Goal: Task Accomplishment & Management: Manage account settings

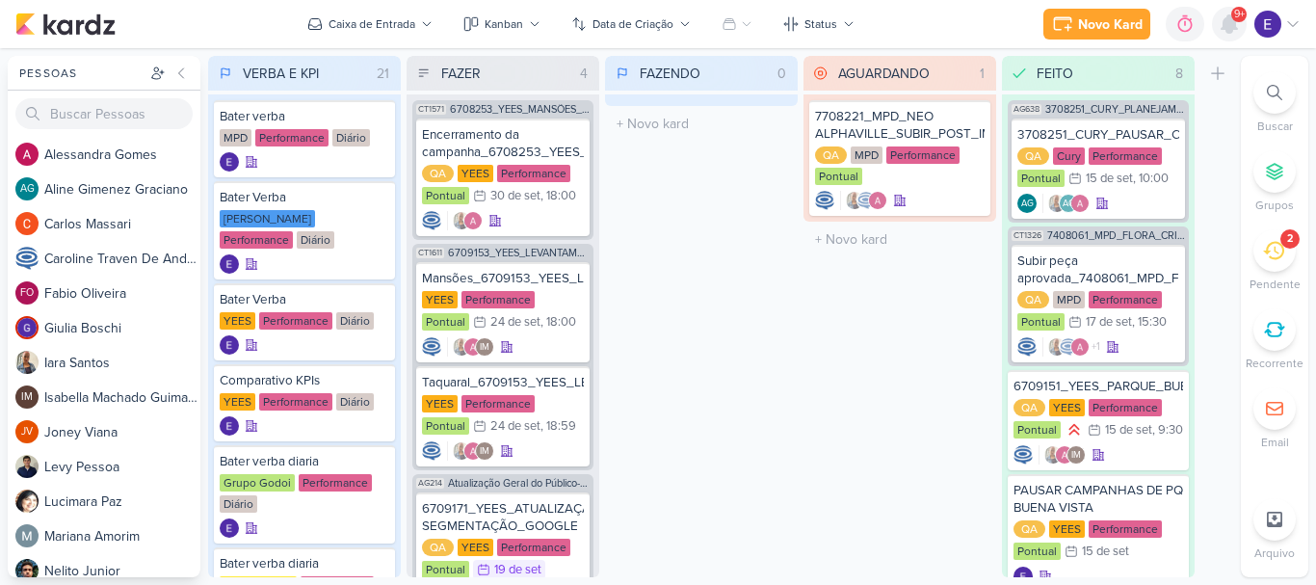
click at [1237, 29] on icon at bounding box center [1229, 23] width 15 height 17
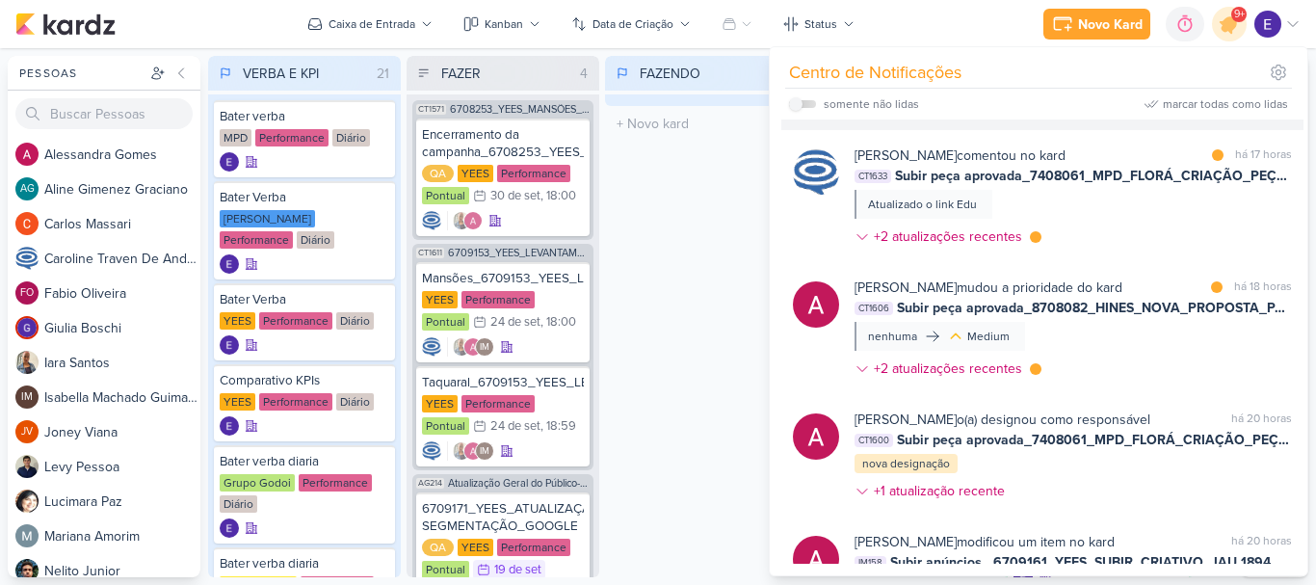
scroll to position [205, 0]
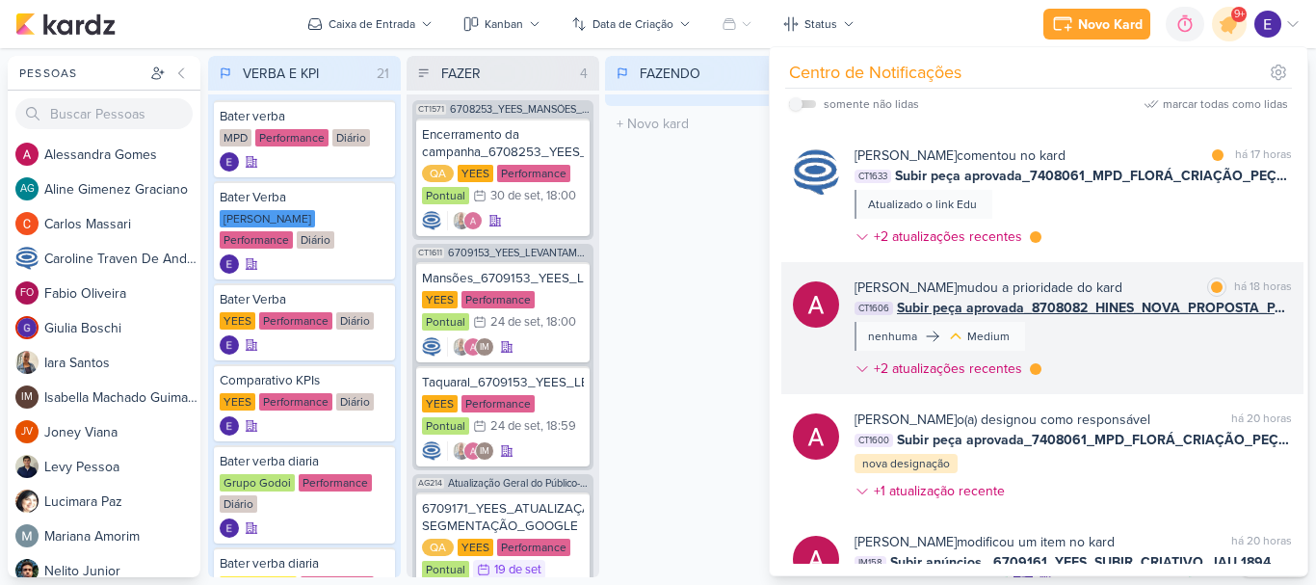
click at [1196, 330] on div "[PERSON_NAME] mudou a prioridade do kard marcar como lida há 18 horas CT1606 Su…" at bounding box center [1074, 332] width 438 height 109
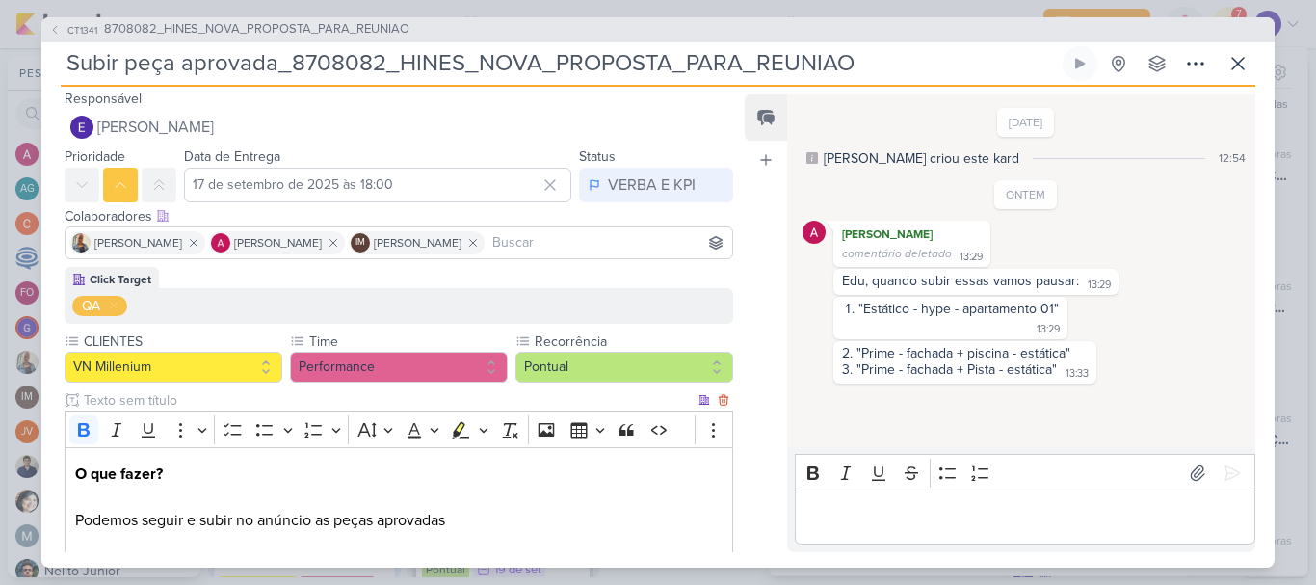
scroll to position [0, 0]
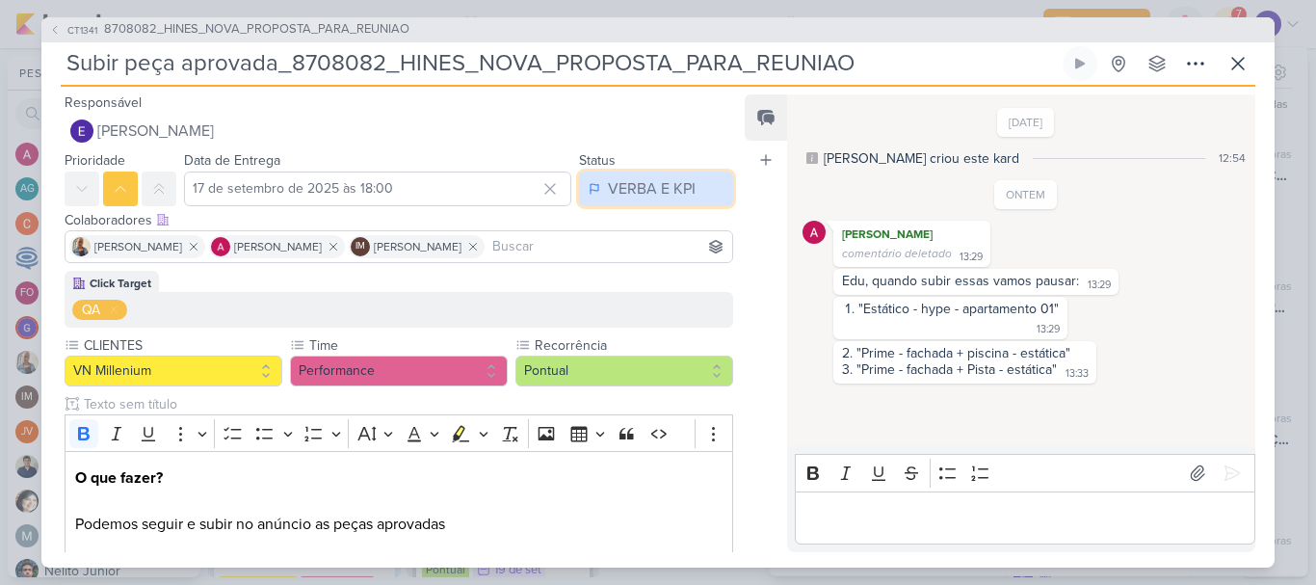
click at [653, 189] on div "VERBA E KPI" at bounding box center [652, 188] width 88 height 23
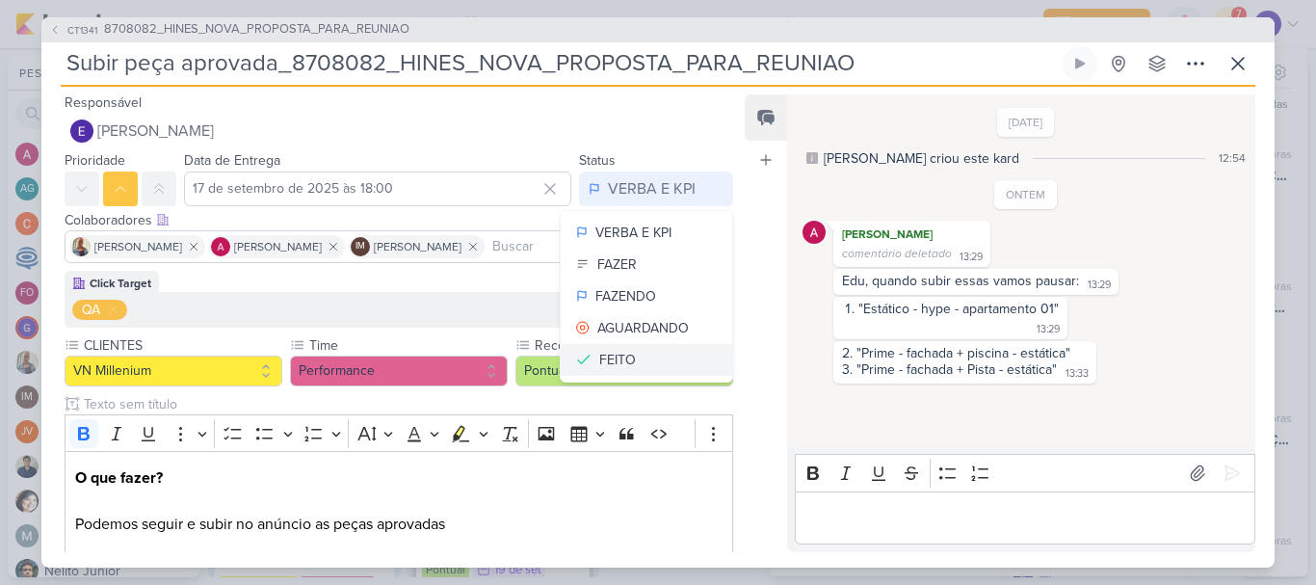
click at [627, 353] on button "FEITO" at bounding box center [647, 360] width 172 height 32
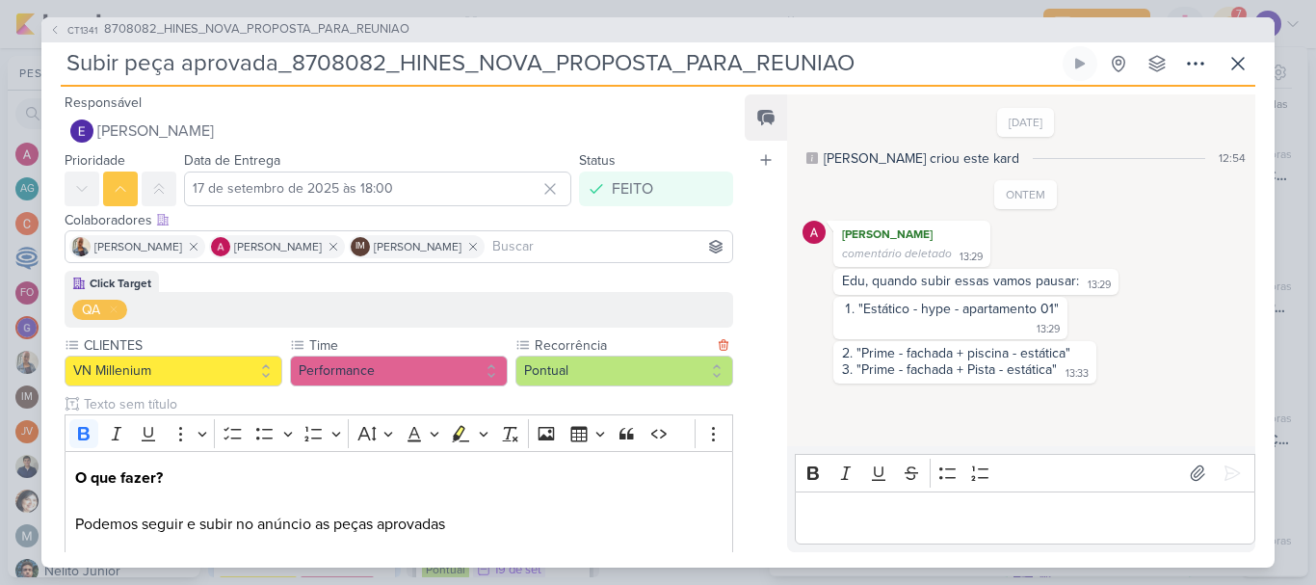
scroll to position [1, 0]
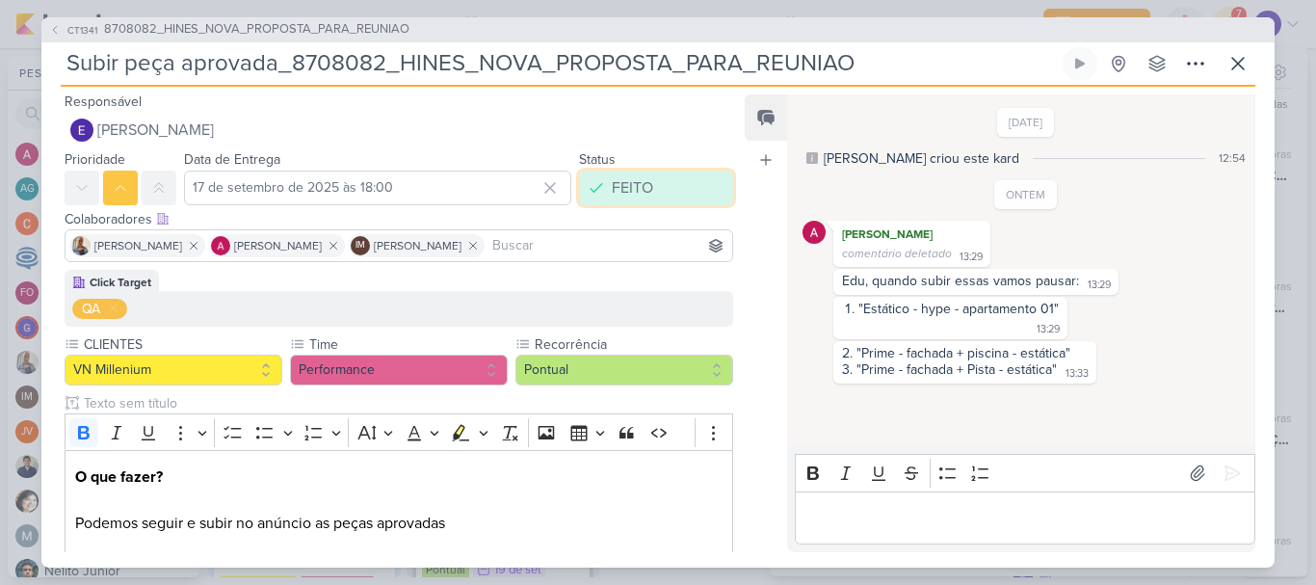
click at [647, 187] on button "FEITO" at bounding box center [656, 188] width 154 height 35
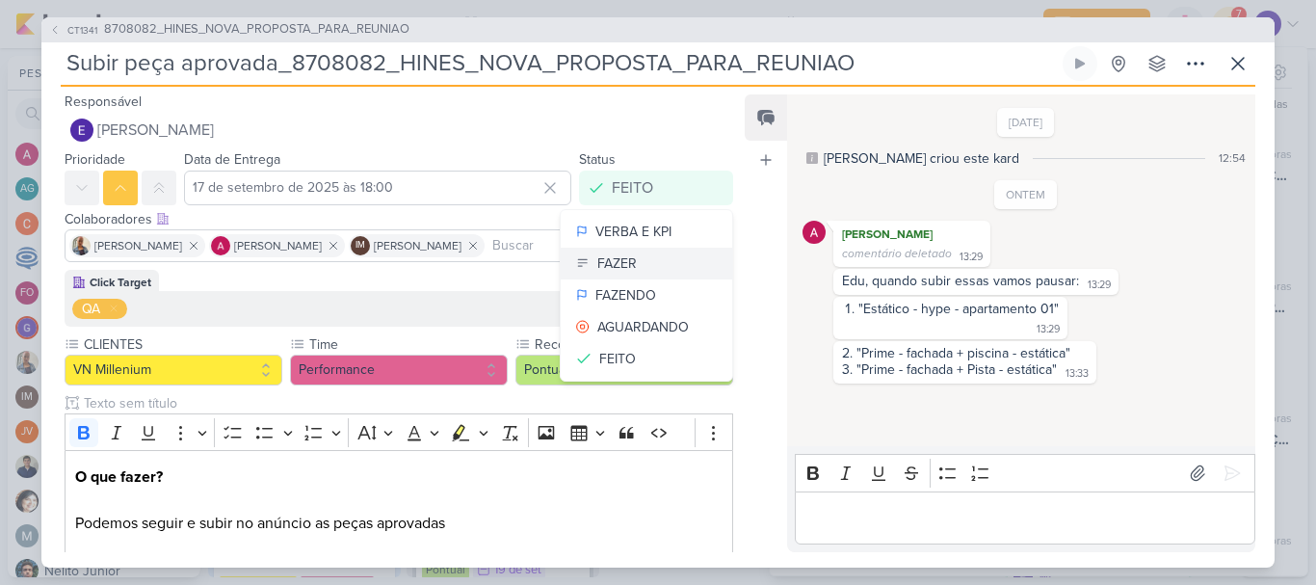
click at [642, 276] on button "FAZER" at bounding box center [647, 264] width 172 height 32
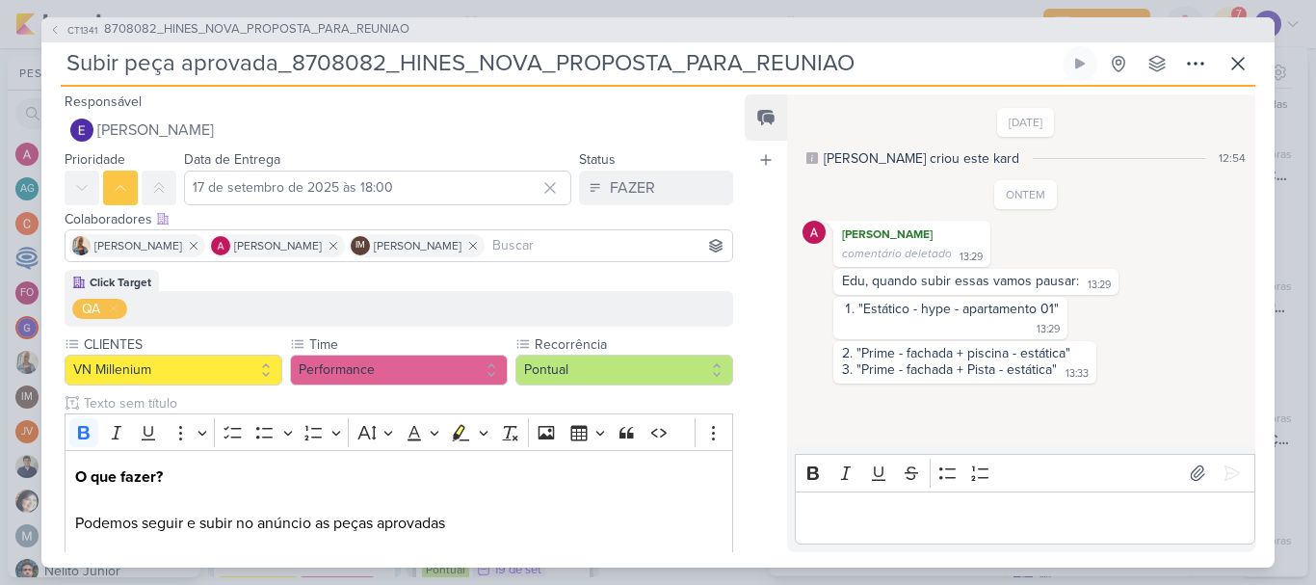
scroll to position [0, 0]
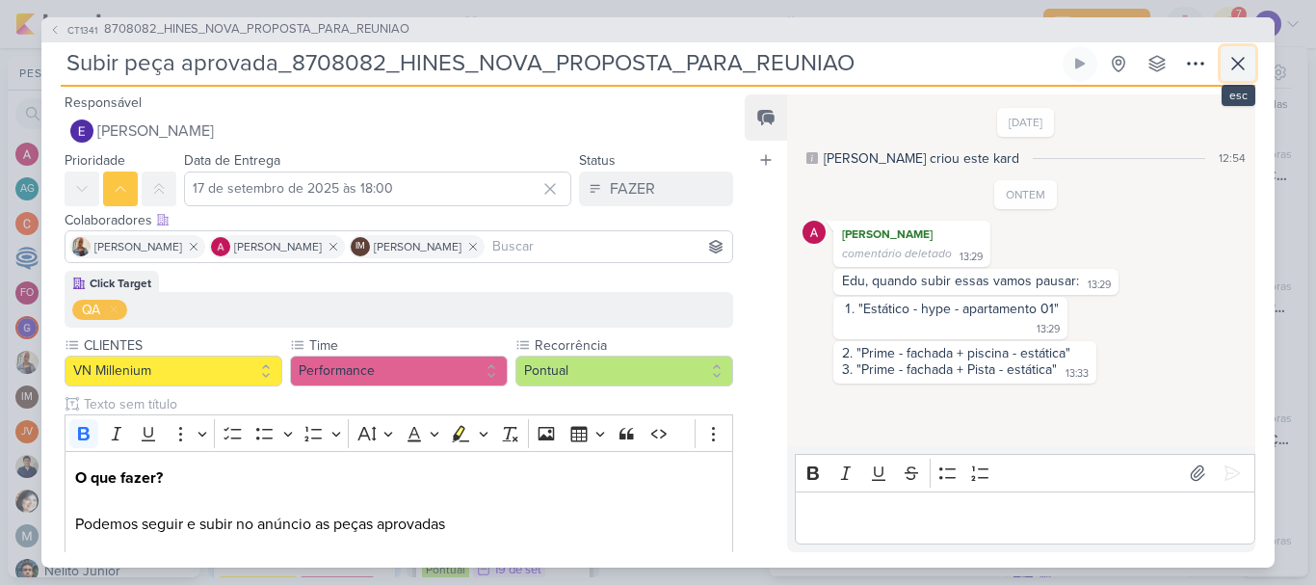
click at [1236, 80] on button at bounding box center [1238, 63] width 35 height 35
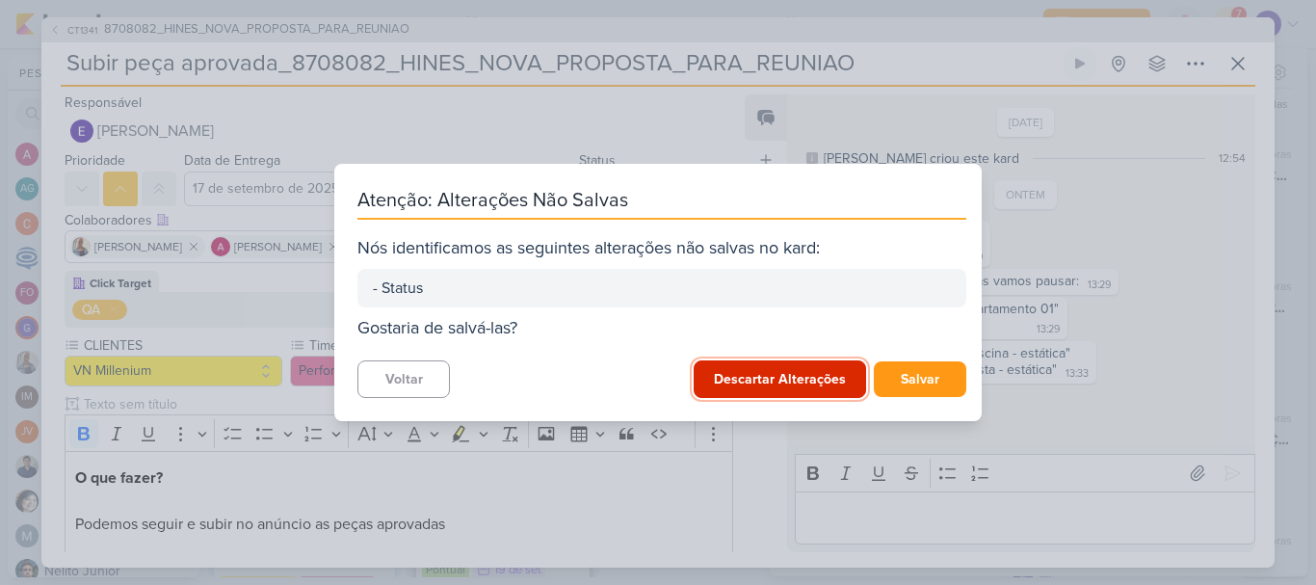
click at [821, 367] on button "Descartar Alterações" at bounding box center [780, 379] width 173 height 38
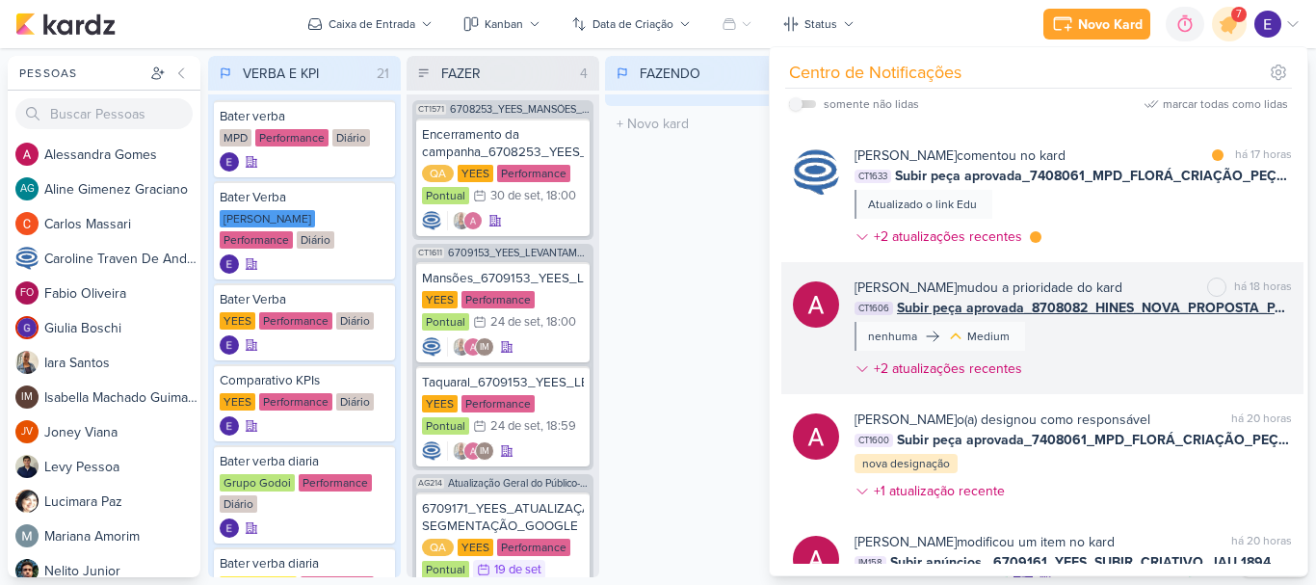
click at [1130, 355] on div "[PERSON_NAME] mudou a prioridade do kard marcar como não lida há 18 horas CT160…" at bounding box center [1074, 332] width 438 height 109
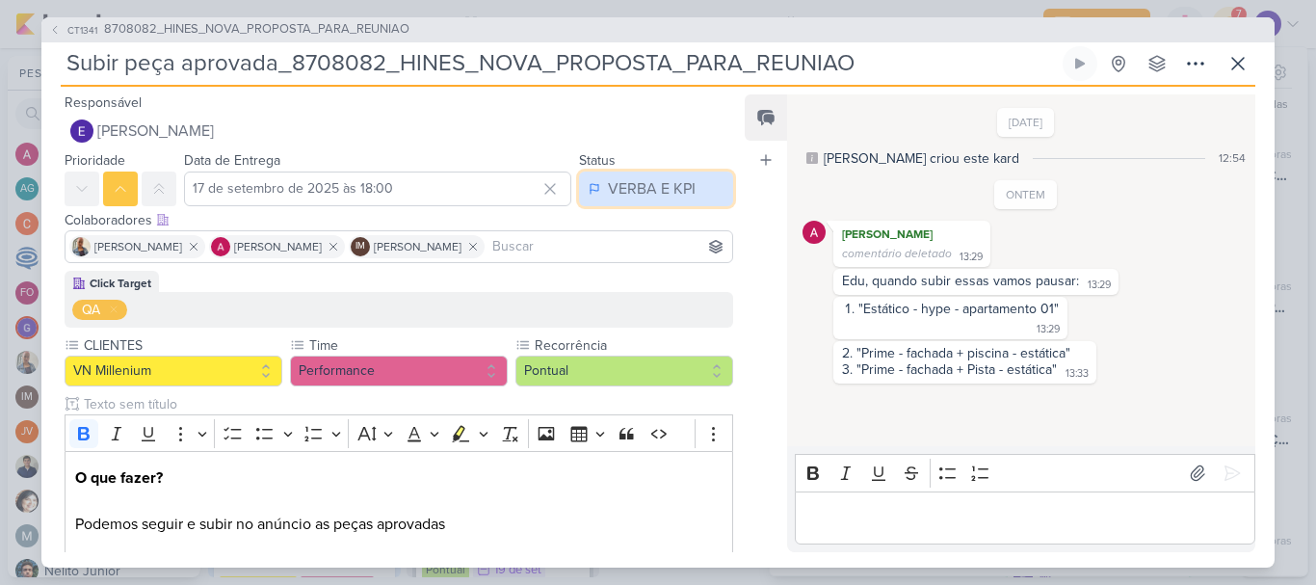
click at [651, 204] on button "VERBA E KPI" at bounding box center [656, 189] width 154 height 35
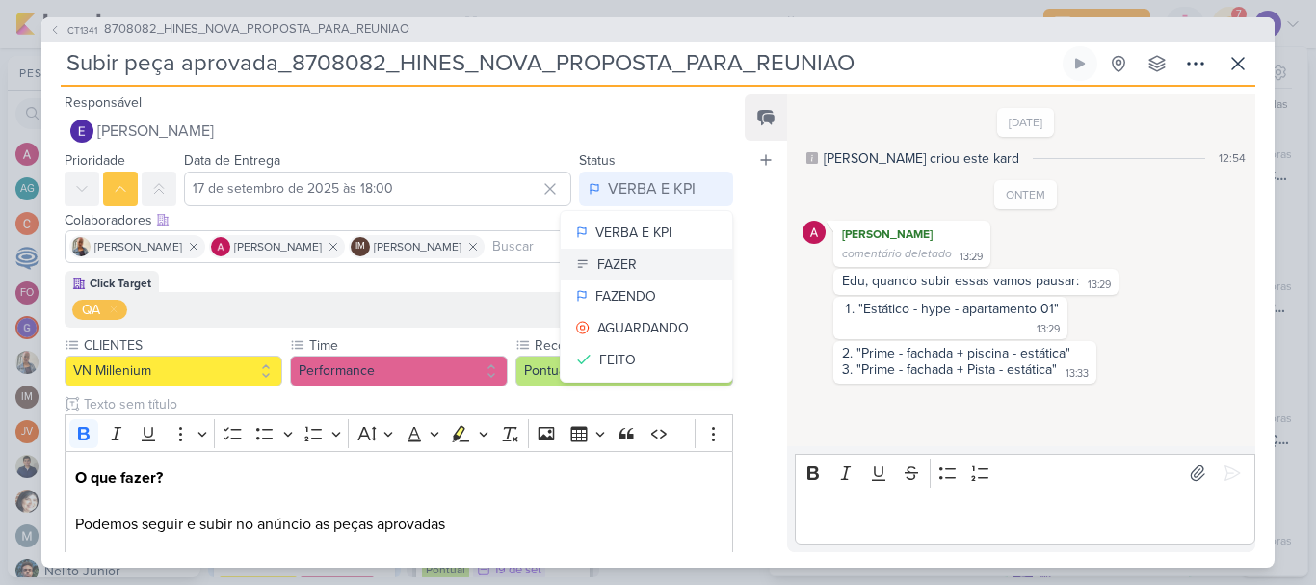
click at [644, 271] on button "FAZER" at bounding box center [647, 265] width 172 height 32
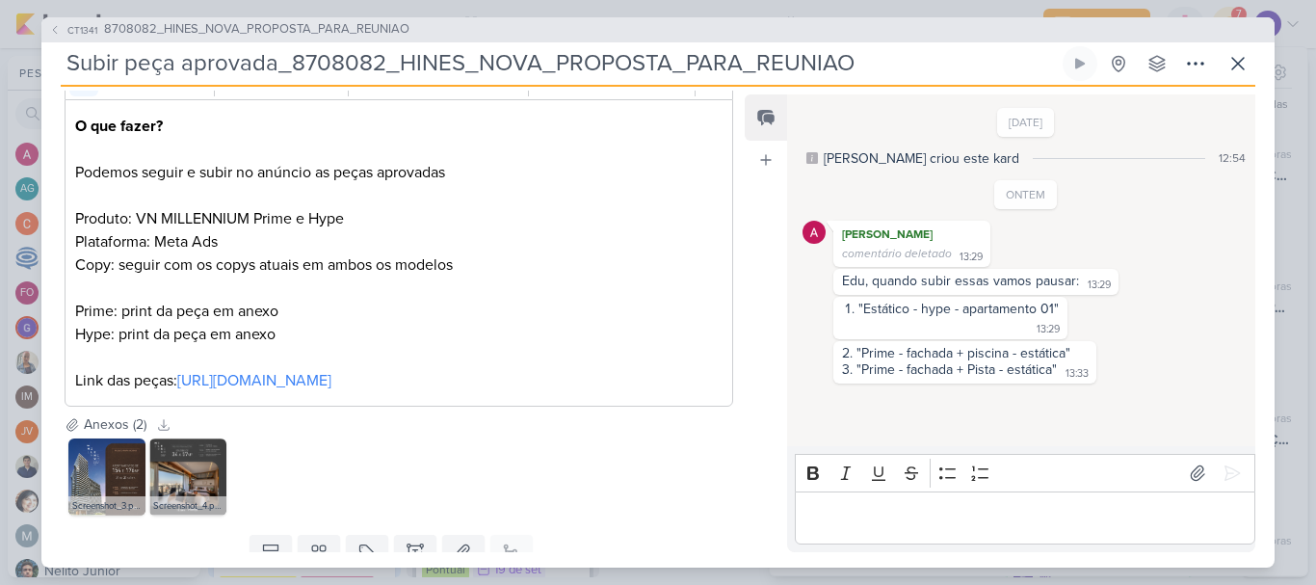
scroll to position [472, 0]
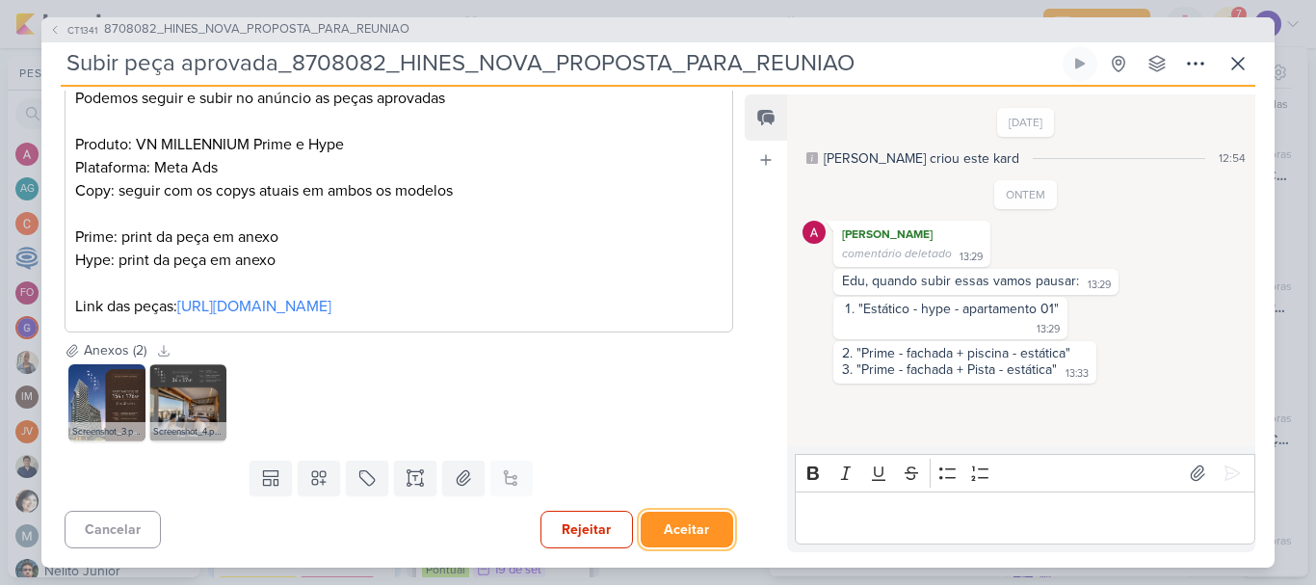
click at [676, 534] on button "Aceitar" at bounding box center [687, 530] width 93 height 36
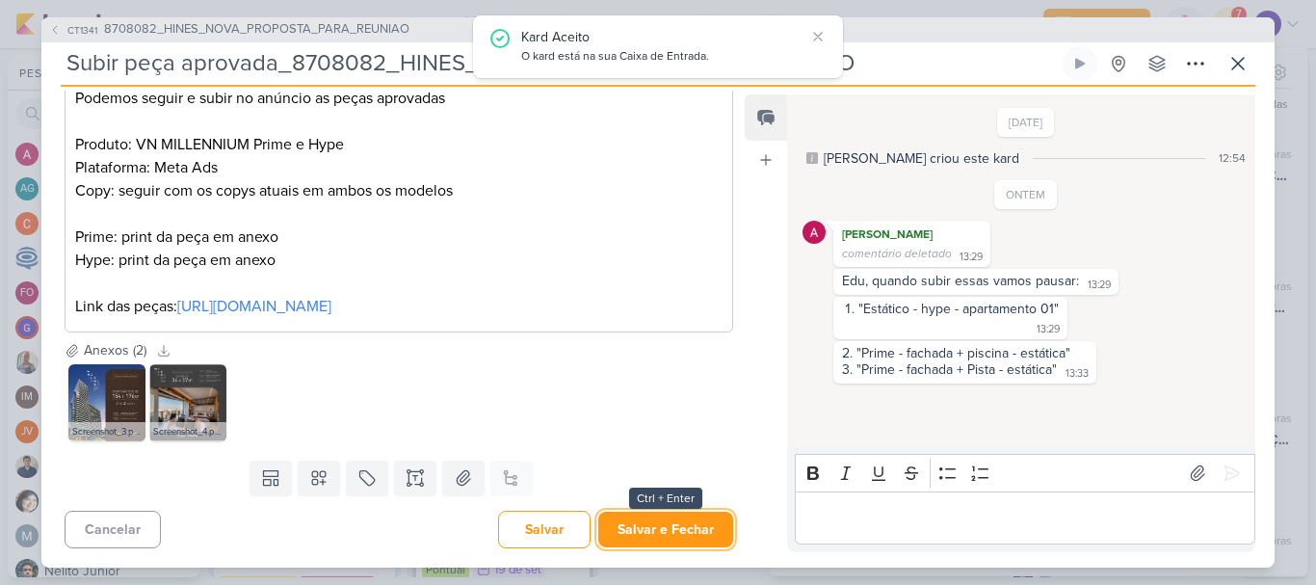
click at [676, 534] on button "Salvar e Fechar" at bounding box center [665, 530] width 135 height 36
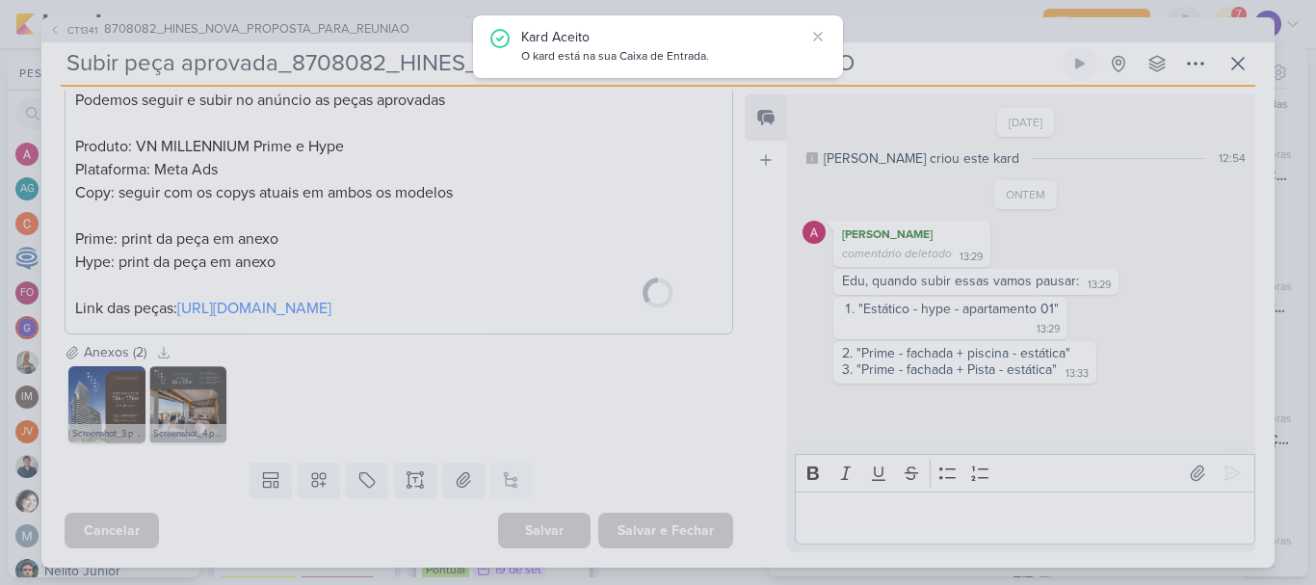
scroll to position [470, 0]
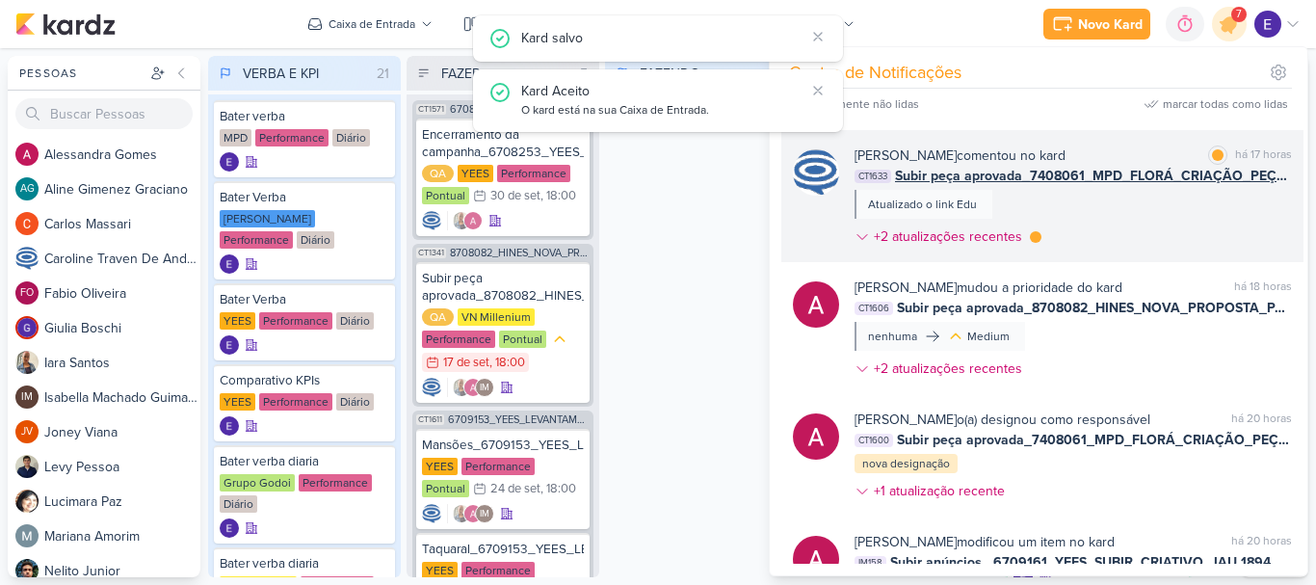
click at [1148, 236] on div "[PERSON_NAME] comentou no kard marcar como lida há 17 horas CT1633 Subir peça a…" at bounding box center [1074, 200] width 438 height 109
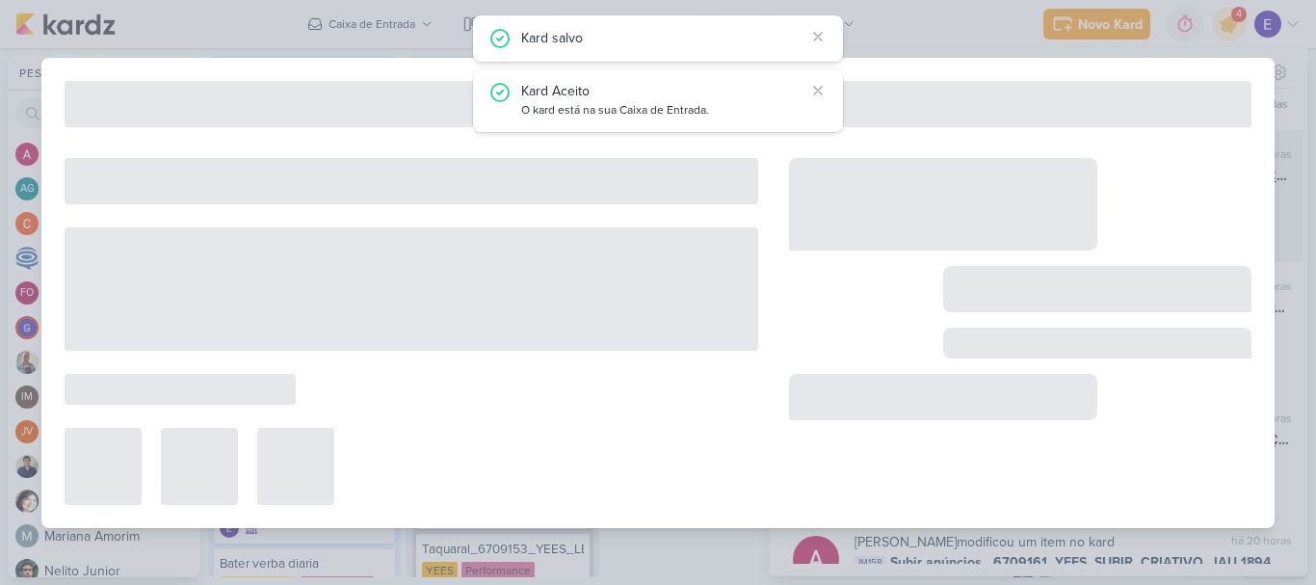
type input "Subir peça aprovada_7408061_MPD_FLORÁ_CRIAÇÃO_PEÇAS_EVOLUÇÃO_DE_OBRA"
type input "[DATE] 15:30"
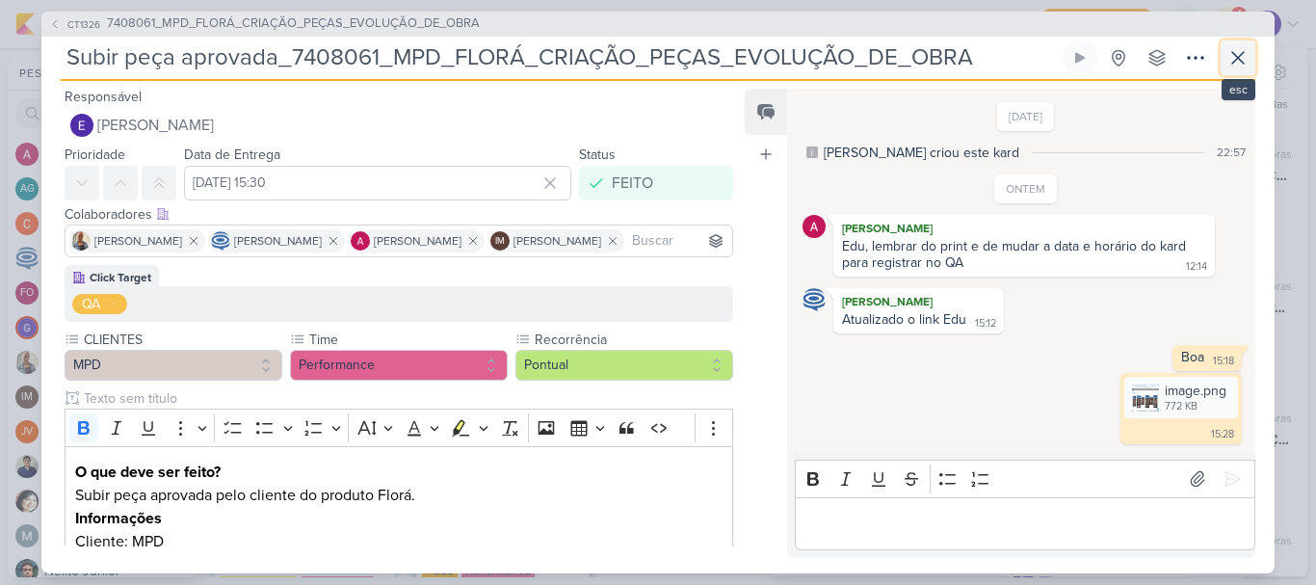
click at [1230, 53] on icon at bounding box center [1238, 57] width 23 height 23
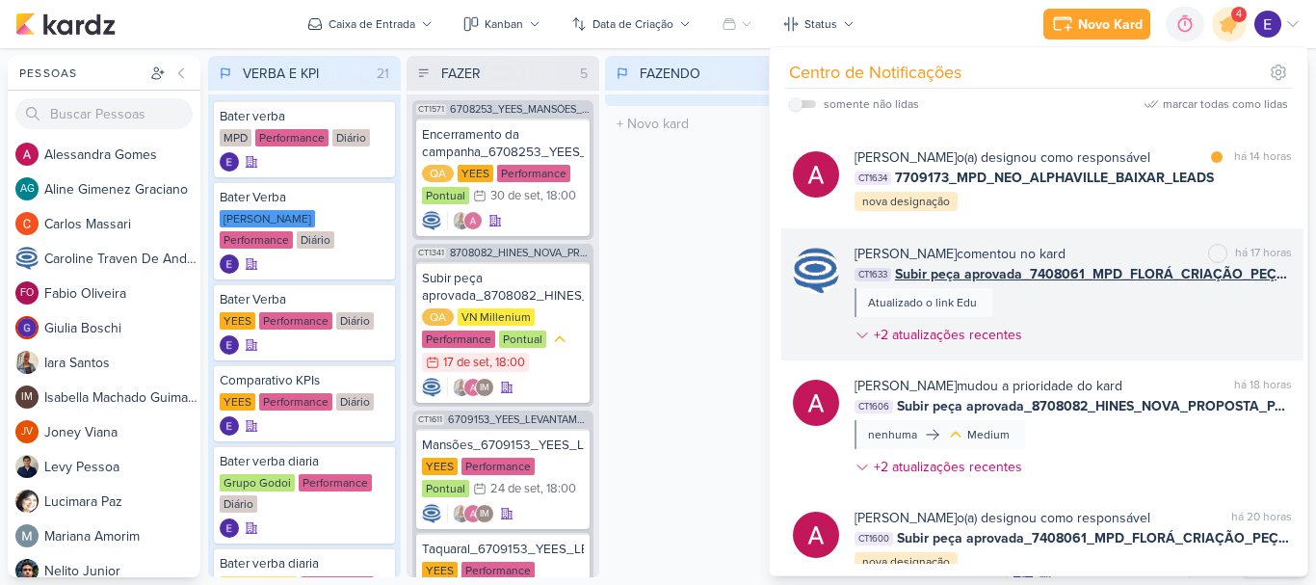
scroll to position [106, 0]
click at [1191, 309] on div "[PERSON_NAME] comentou no kard marcar como não lida há 17 horas CT1633 Subir pe…" at bounding box center [1074, 299] width 438 height 109
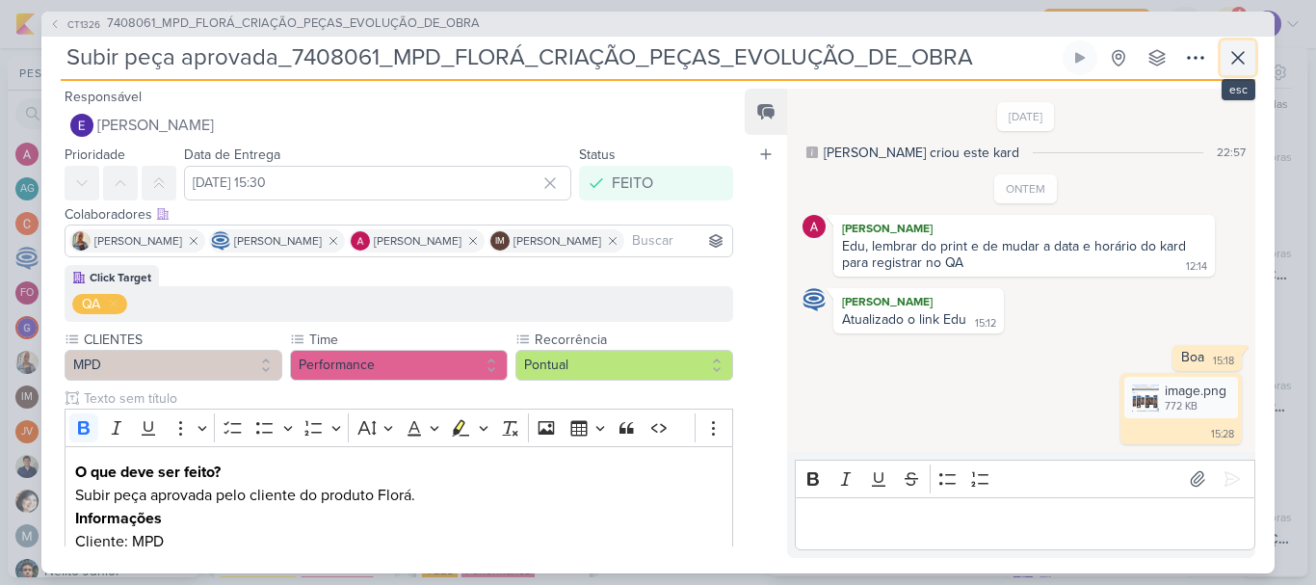
click at [1230, 56] on icon at bounding box center [1238, 57] width 23 height 23
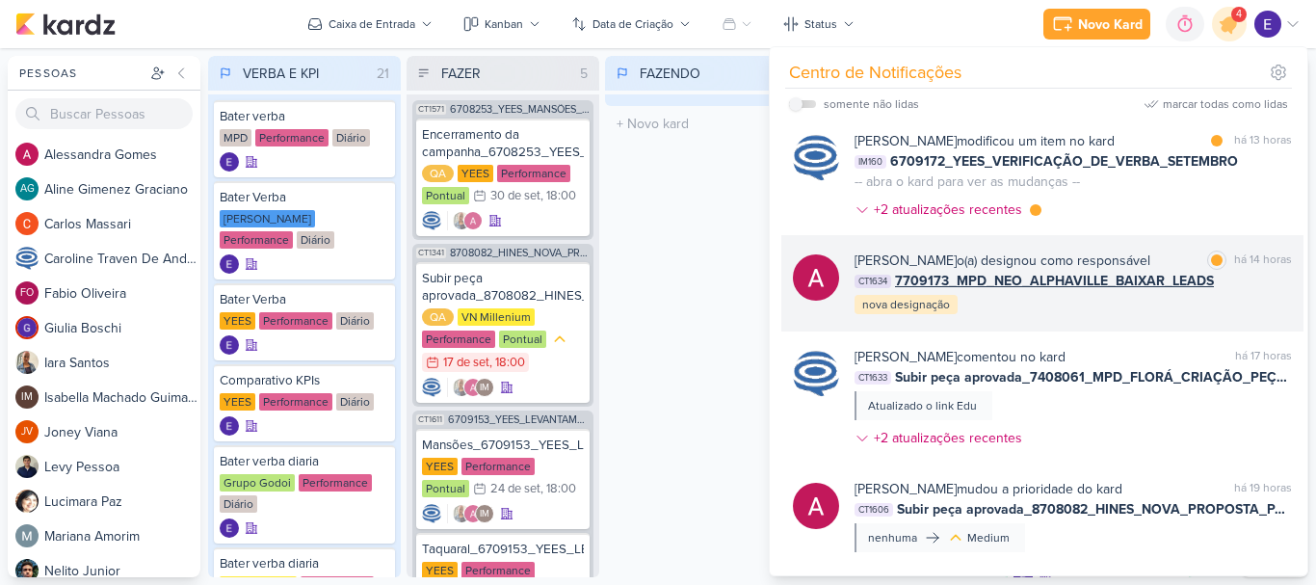
scroll to position [0, 0]
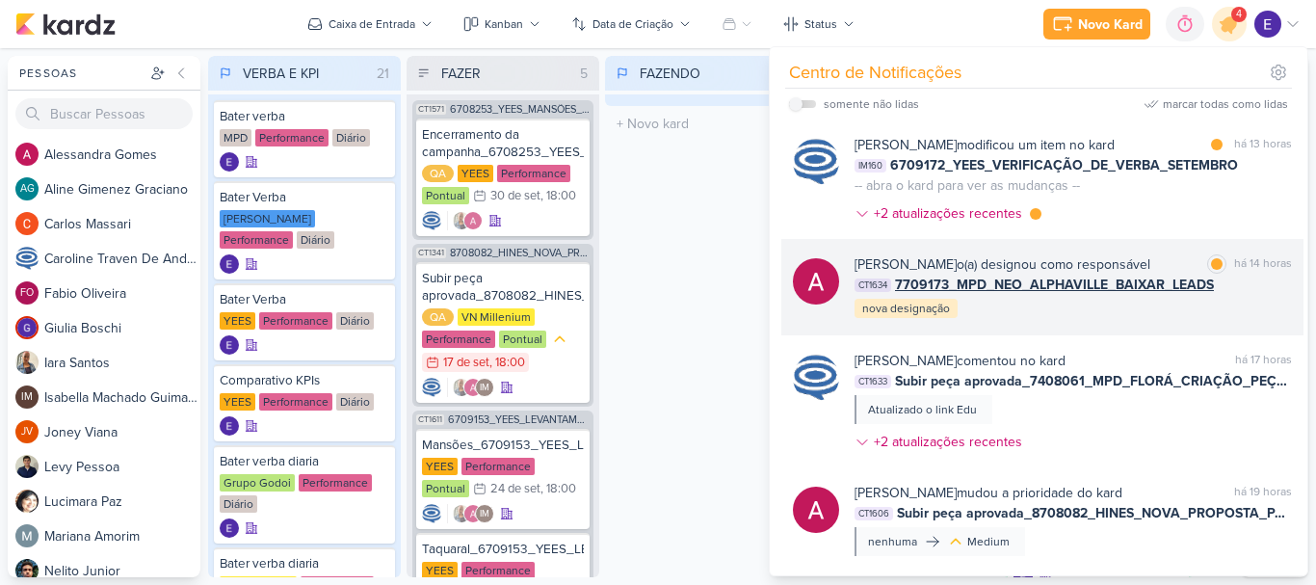
click at [1235, 261] on div "há 14 horas" at bounding box center [1264, 264] width 58 height 20
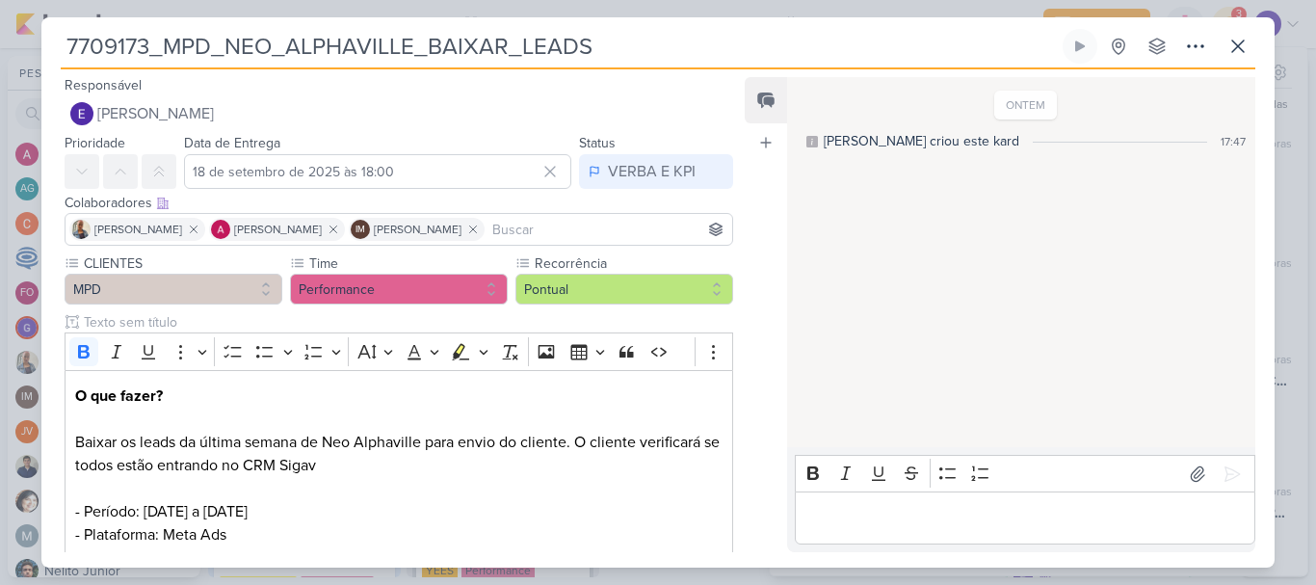
click at [653, 153] on div "Status VERBA E KPI VERBA E KPI FAZER FAZENDO [GEOGRAPHIC_DATA] FEITO" at bounding box center [656, 160] width 154 height 58
click at [651, 155] on button "VERBA E KPI" at bounding box center [656, 171] width 154 height 35
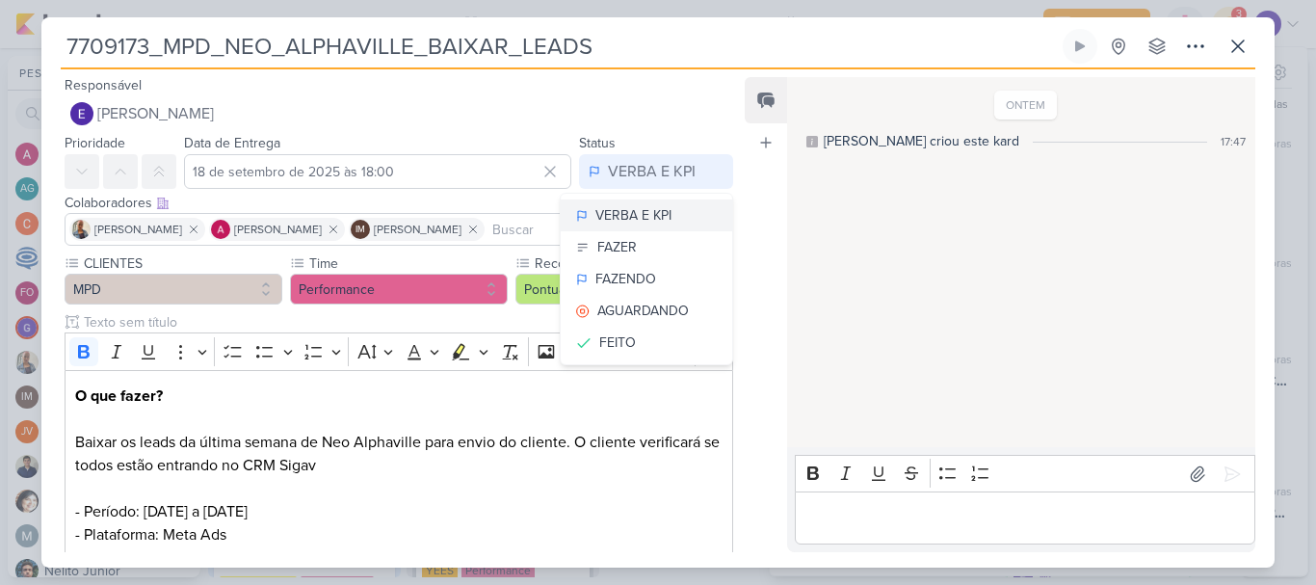
click at [627, 228] on button "VERBA E KPI" at bounding box center [647, 215] width 172 height 32
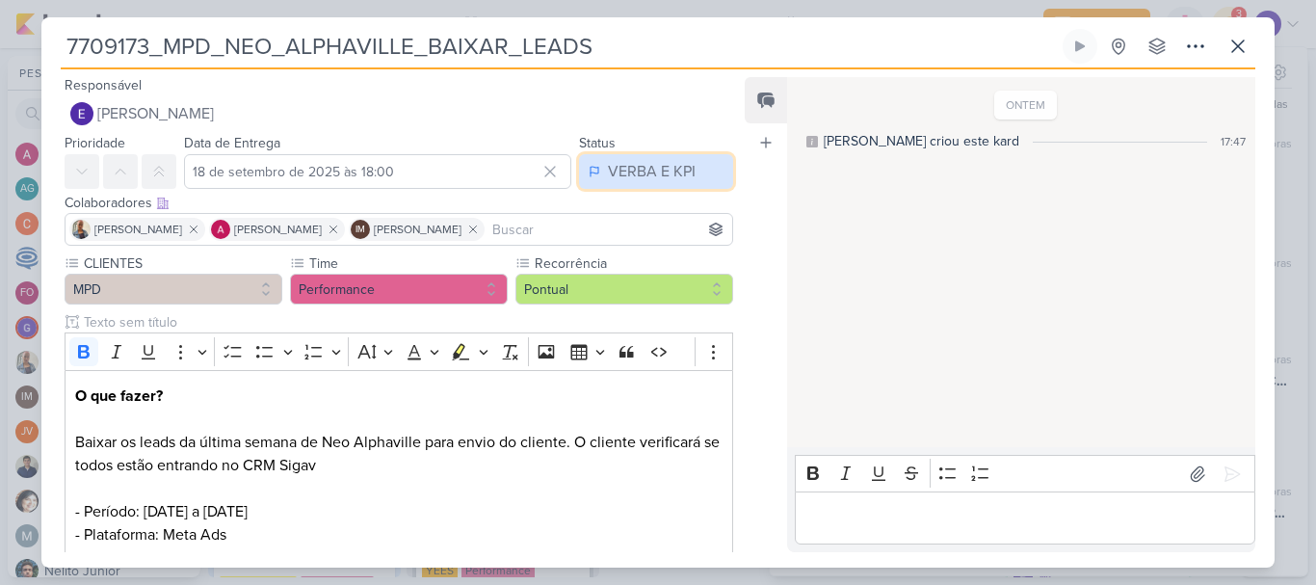
click at [640, 171] on div "VERBA E KPI" at bounding box center [652, 171] width 88 height 23
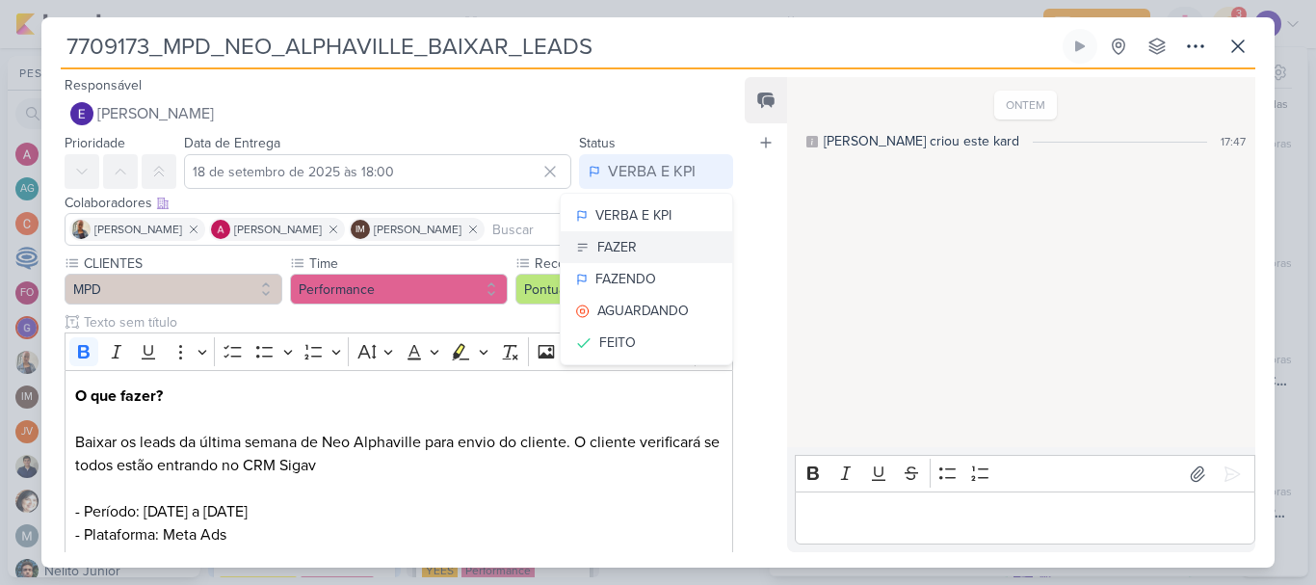
click at [624, 243] on div "FAZER" at bounding box center [618, 247] width 40 height 20
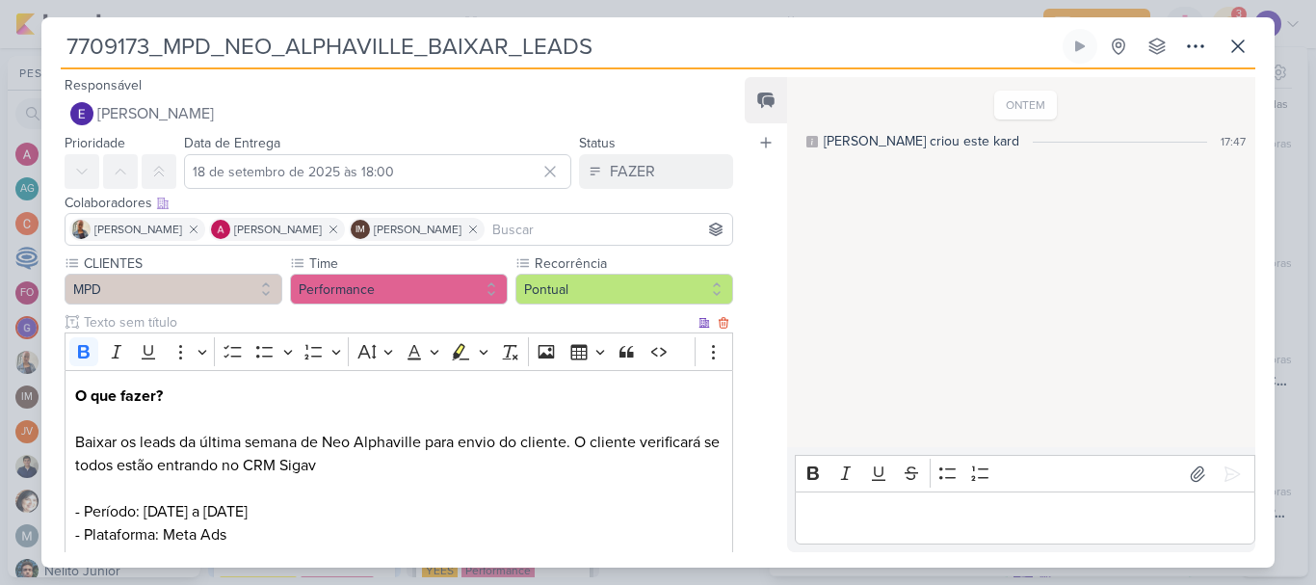
scroll to position [116, 0]
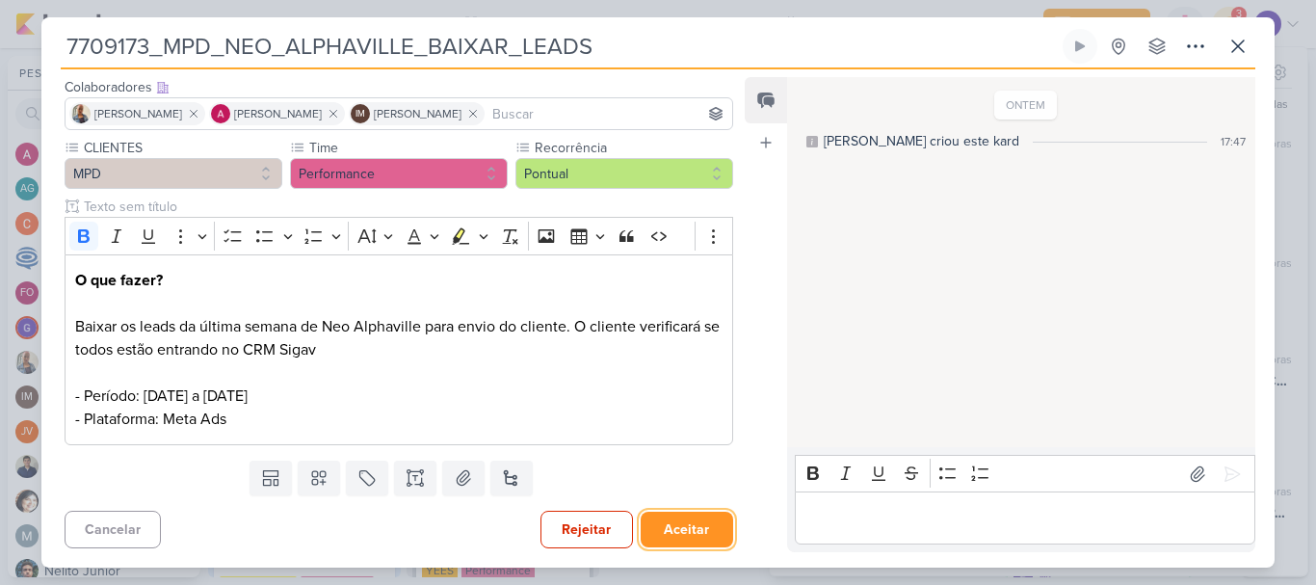
click at [693, 546] on button "Aceitar" at bounding box center [687, 530] width 93 height 36
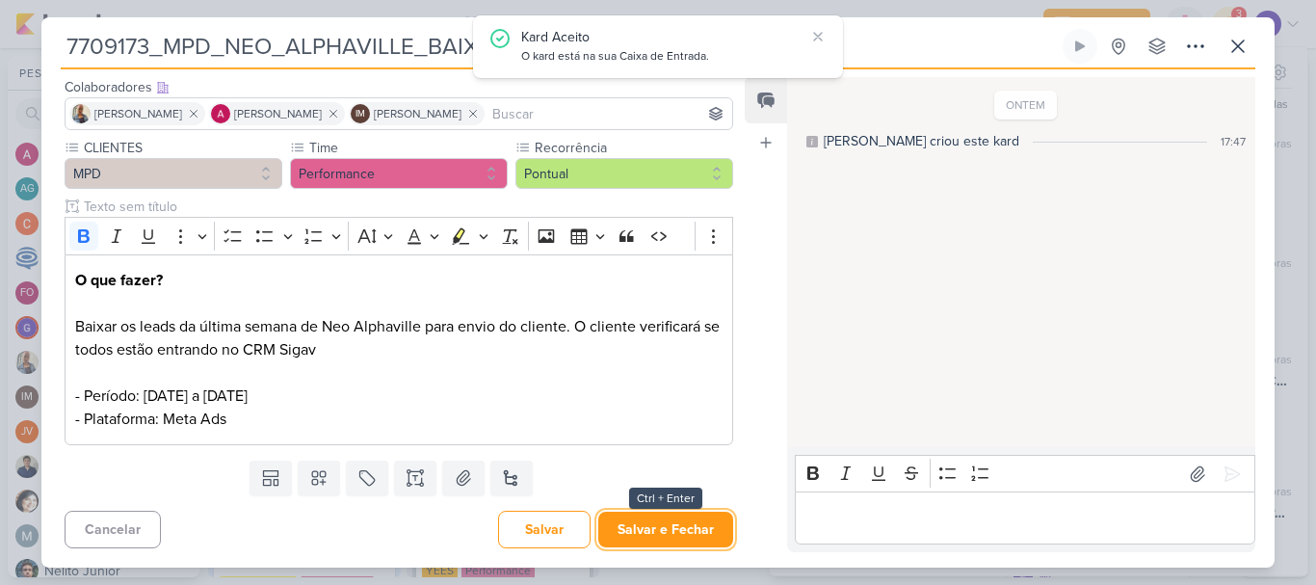
click at [700, 541] on button "Salvar e Fechar" at bounding box center [665, 530] width 135 height 36
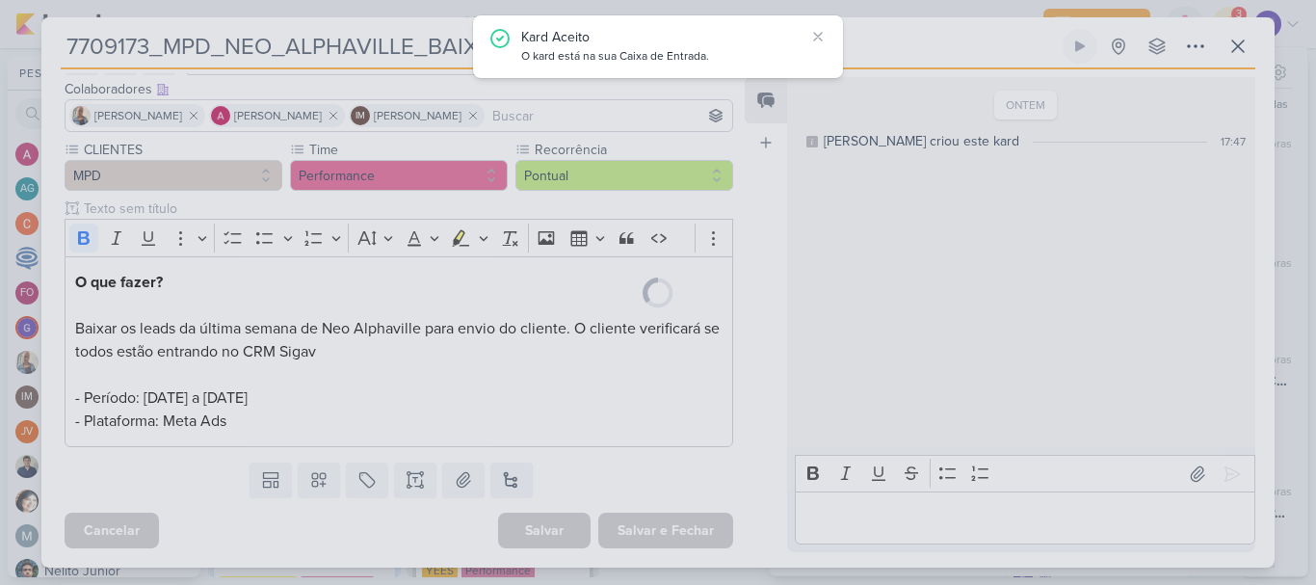
scroll to position [114, 0]
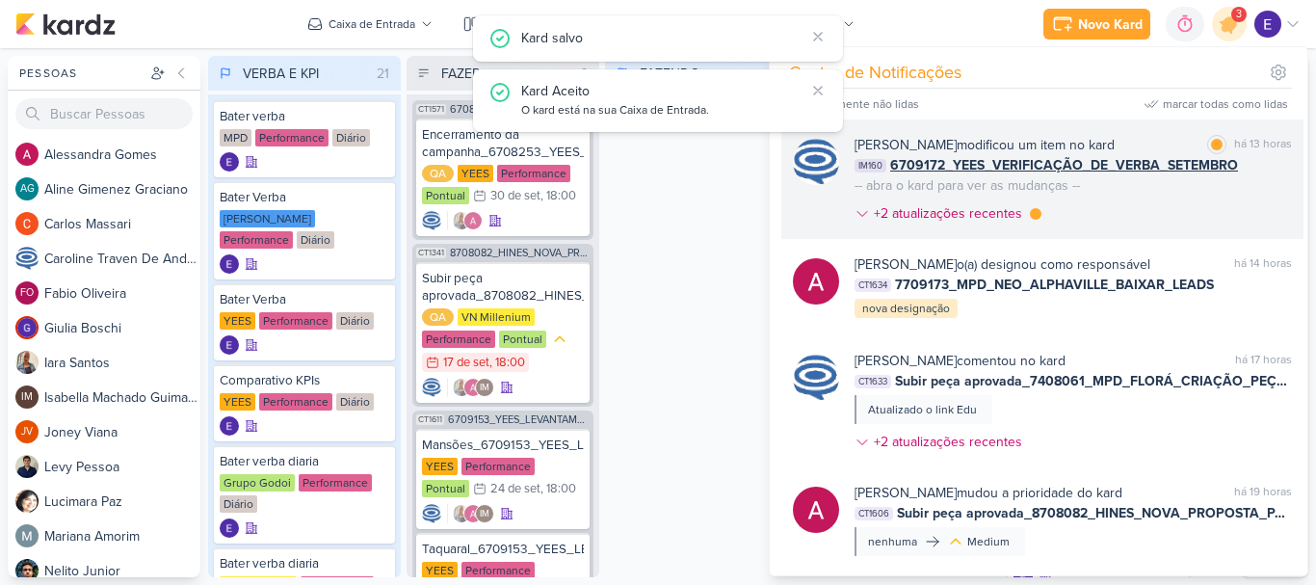
click at [1183, 202] on div "[PERSON_NAME] modificou um item no kard marcar como lida há 13 horas IM160 6709…" at bounding box center [1074, 183] width 438 height 96
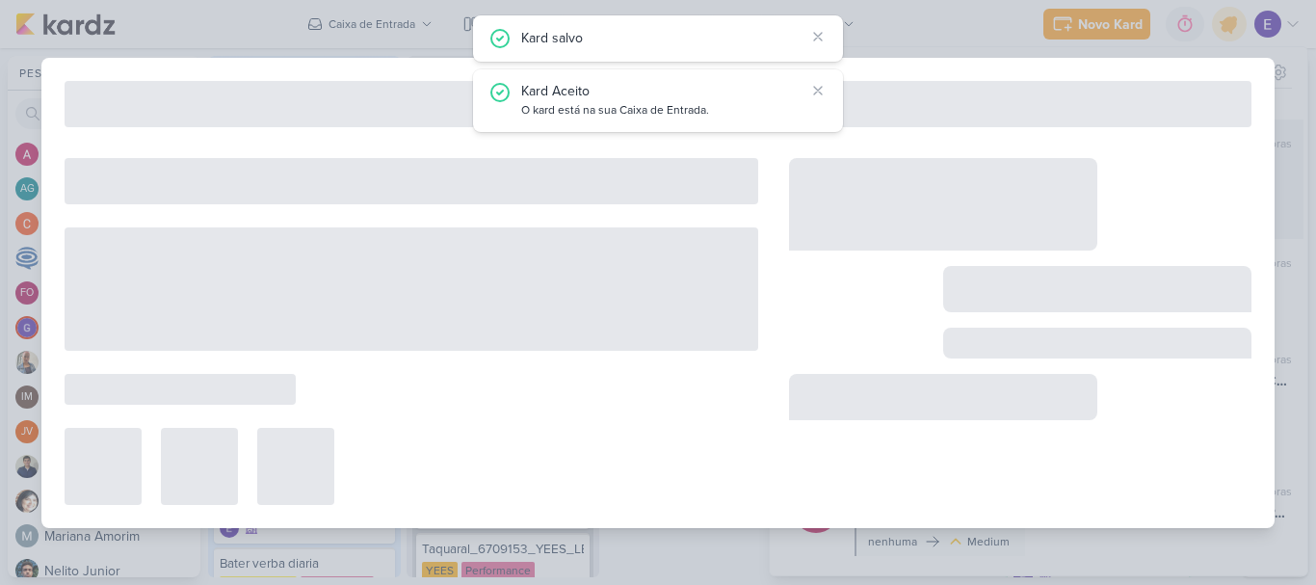
type input "6709172_YEES_VERIFICAÇÃO_DE_VERBA_SETEMBRO"
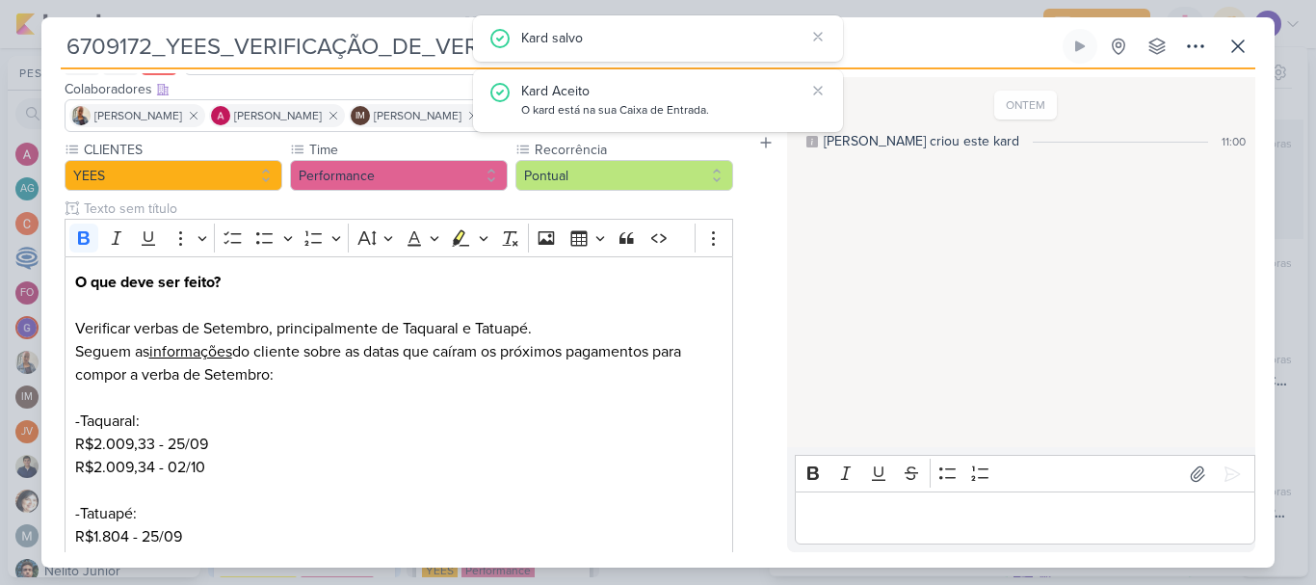
scroll to position [0, 0]
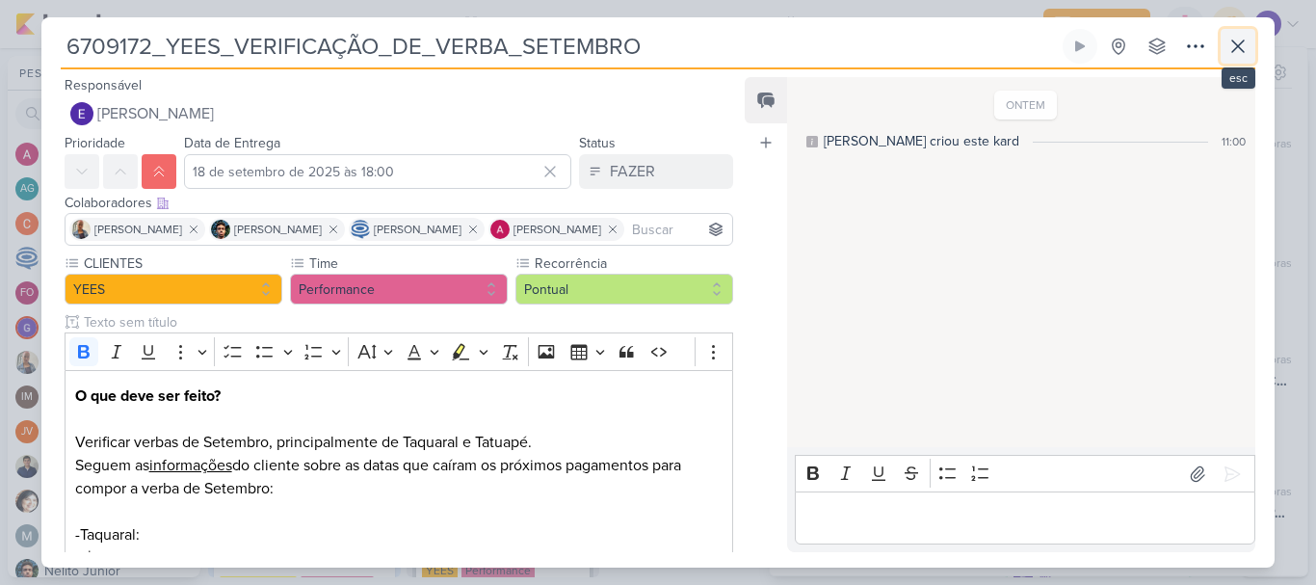
click at [1246, 49] on icon at bounding box center [1238, 46] width 23 height 23
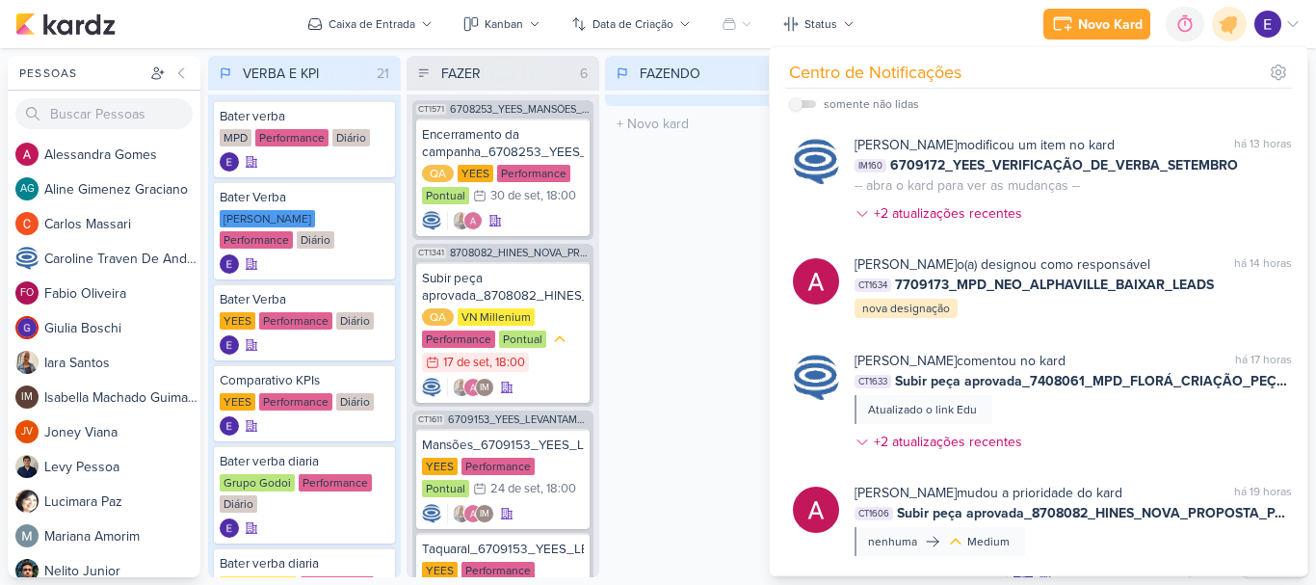
click at [745, 204] on div "FAZENDO 0 Mover Para Esquerda Mover Para Direita [GEOGRAPHIC_DATA] O título do …" at bounding box center [701, 316] width 193 height 521
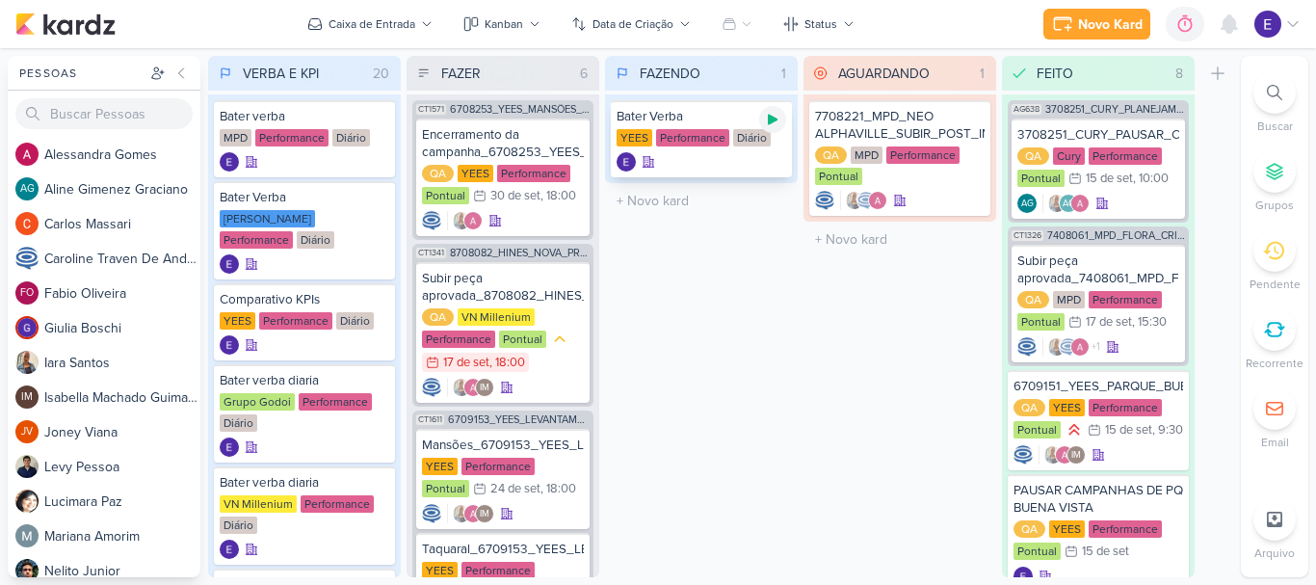
click at [771, 123] on icon at bounding box center [773, 120] width 10 height 11
